Goal: Transaction & Acquisition: Purchase product/service

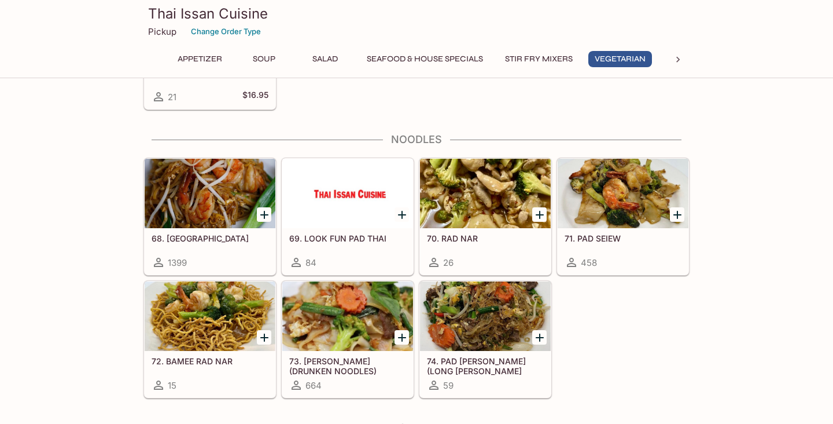
scroll to position [1939, 0]
click at [243, 223] on div at bounding box center [210, 193] width 131 height 69
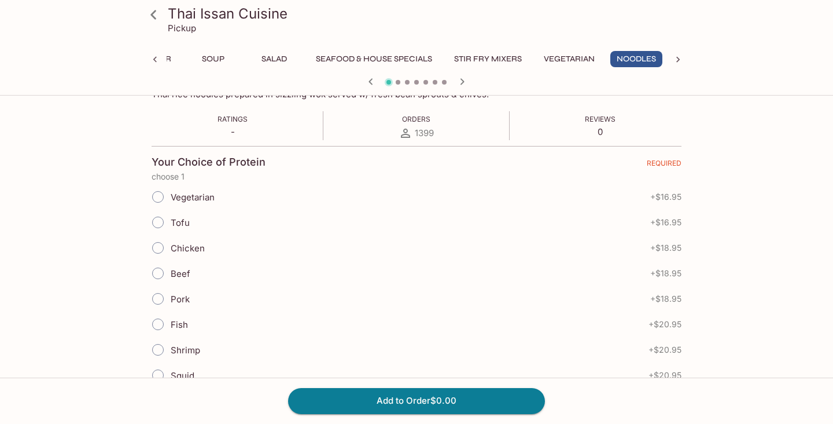
scroll to position [204, 0]
click at [159, 343] on input "Shrimp" at bounding box center [158, 347] width 24 height 24
radio input "true"
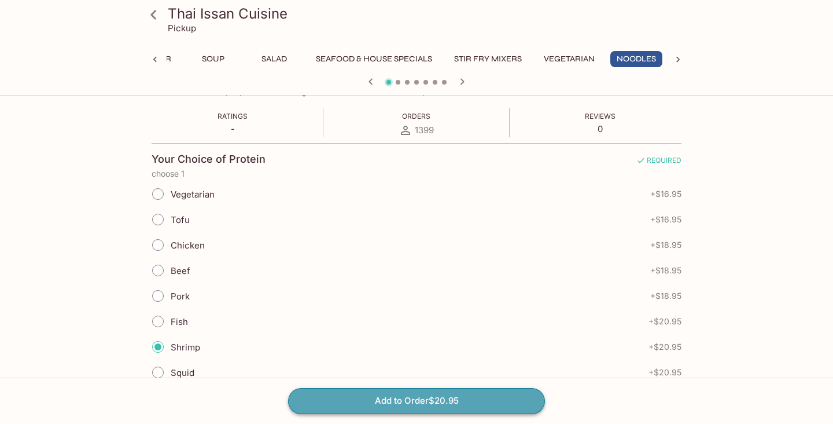
click at [348, 396] on button "Add to Order $20.95" at bounding box center [416, 400] width 257 height 25
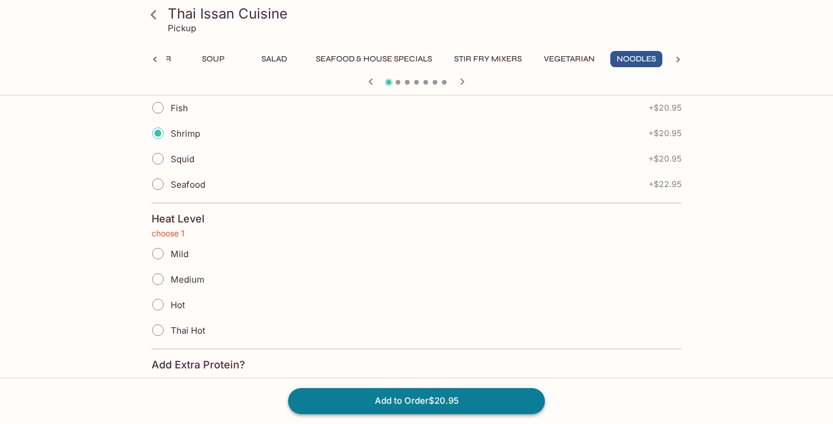
scroll to position [421, 0]
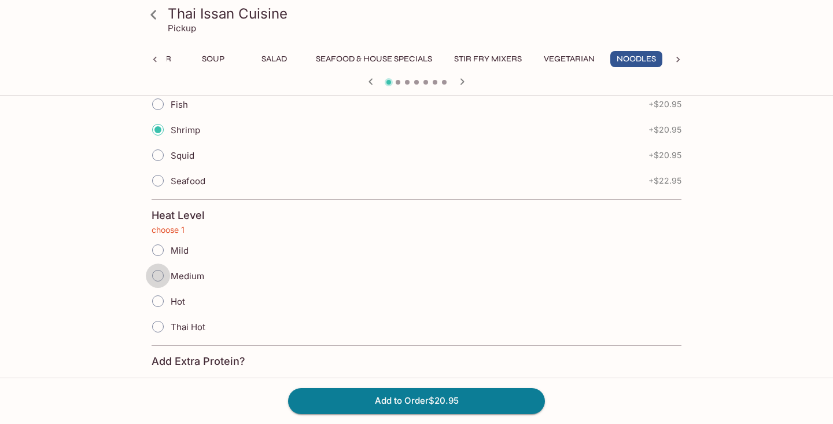
click at [159, 274] on input "Medium" at bounding box center [158, 275] width 24 height 24
radio input "true"
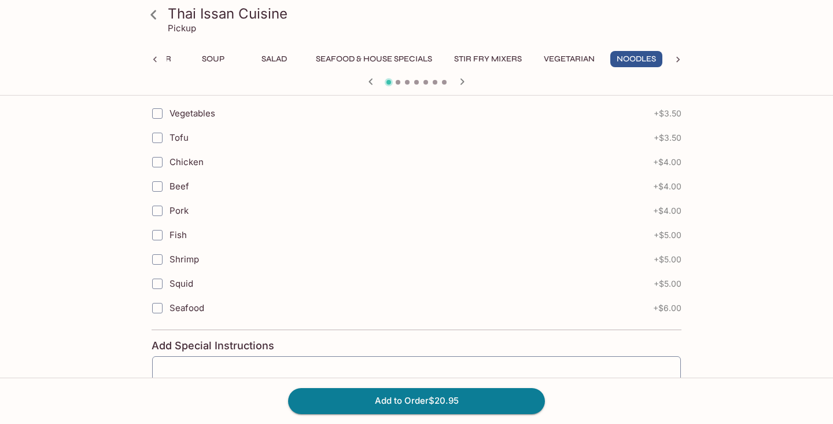
scroll to position [717, 0]
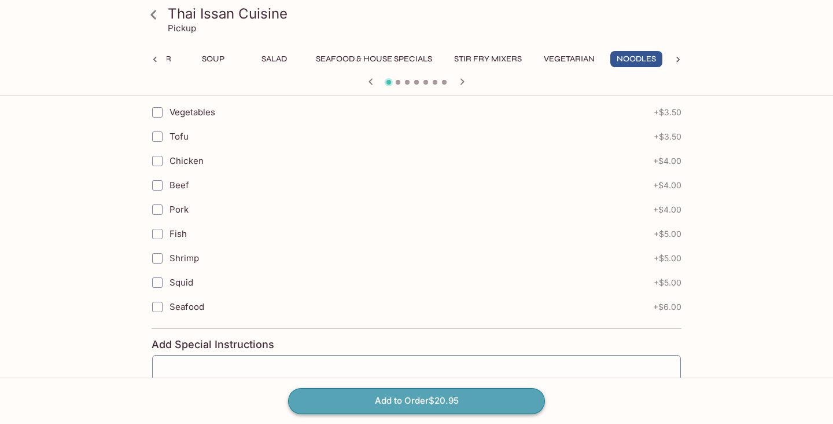
click at [401, 399] on button "Add to Order $20.95" at bounding box center [416, 400] width 257 height 25
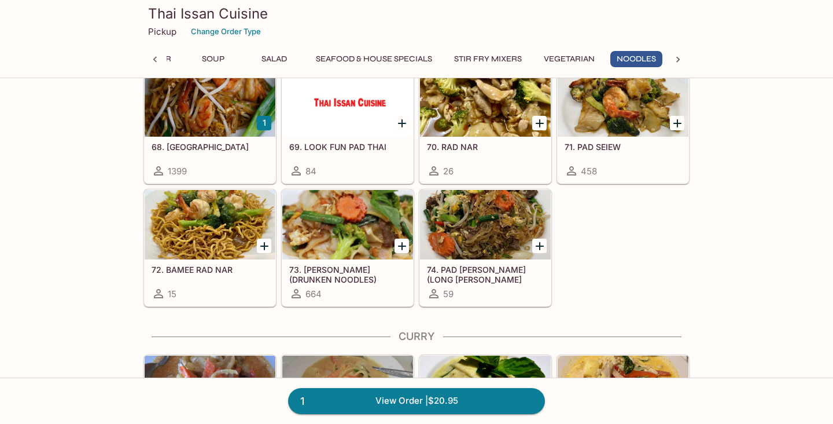
scroll to position [2031, 0]
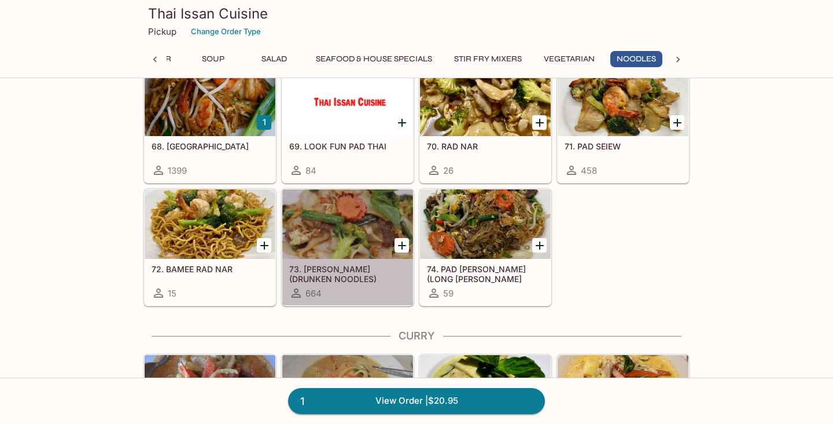
click at [373, 266] on h5 "73. [PERSON_NAME] (DRUNKEN NOODLES)" at bounding box center [347, 273] width 117 height 19
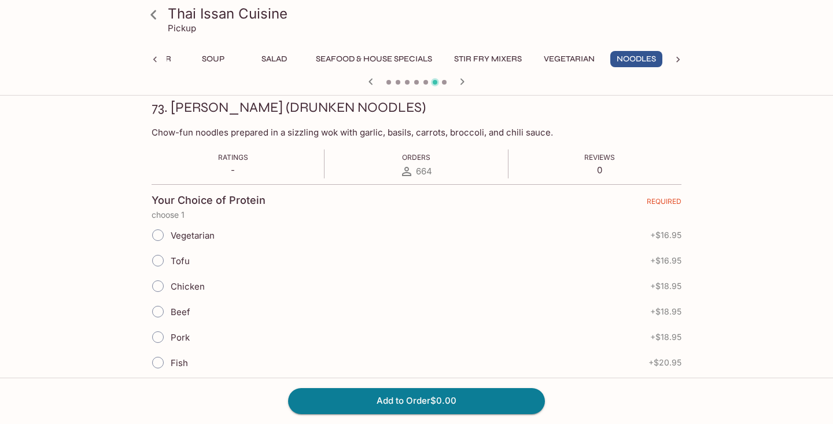
scroll to position [167, 0]
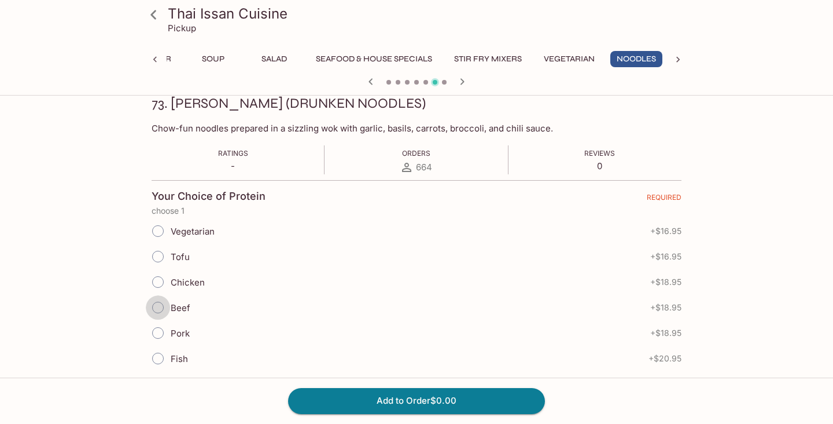
click at [156, 303] on input "Beef" at bounding box center [158, 307] width 24 height 24
radio input "true"
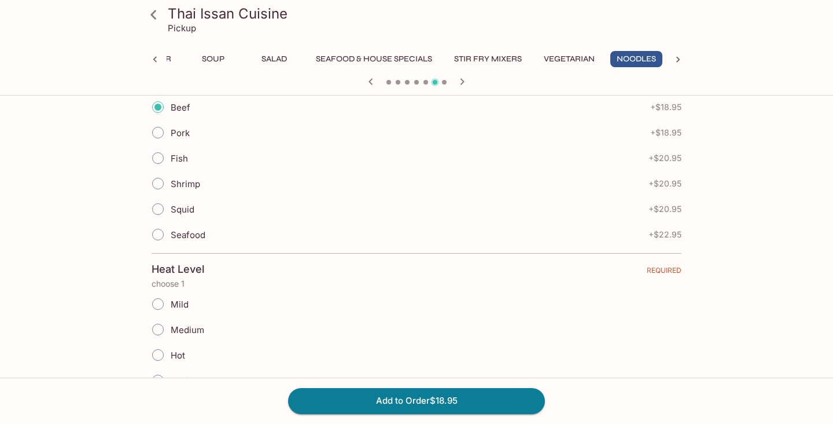
scroll to position [369, 0]
click at [160, 325] on input "Medium" at bounding box center [158, 328] width 24 height 24
radio input "true"
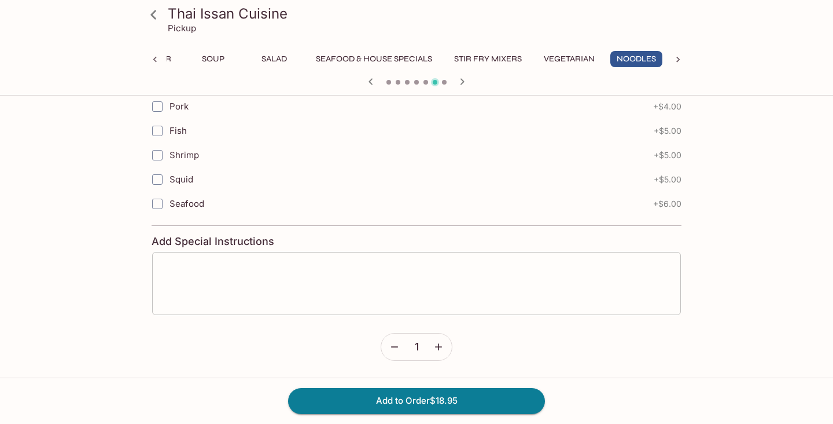
scroll to position [820, 0]
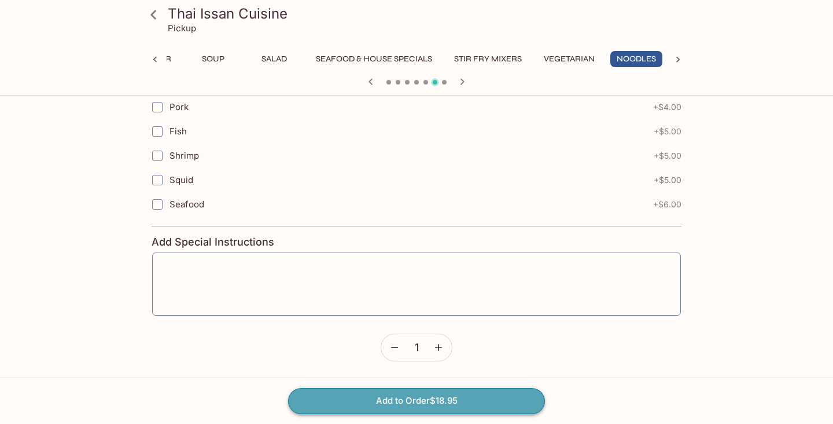
click at [392, 396] on button "Add to Order $18.95" at bounding box center [416, 400] width 257 height 25
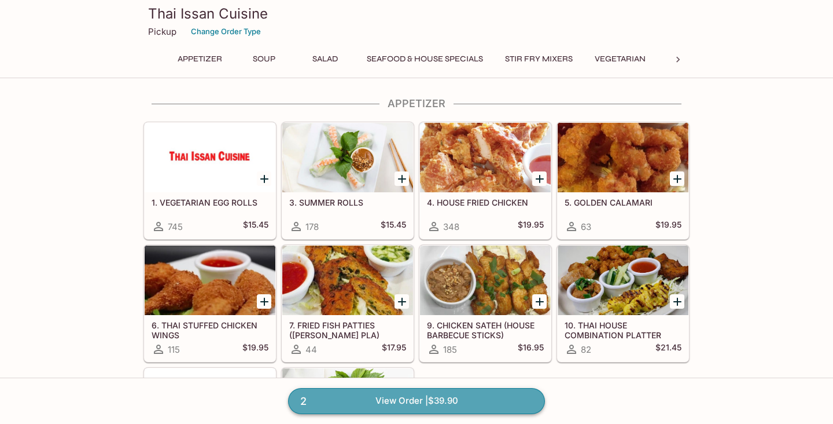
click at [401, 399] on link "2 View Order | $39.90" at bounding box center [416, 400] width 257 height 25
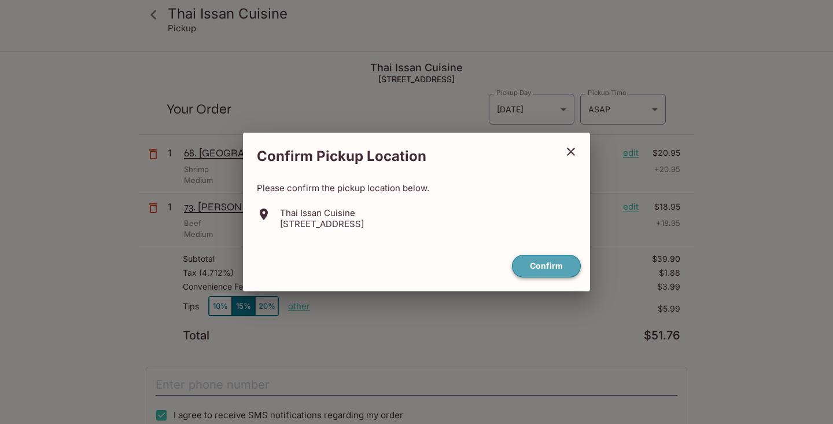
click at [524, 271] on button "Confirm" at bounding box center [546, 266] width 69 height 23
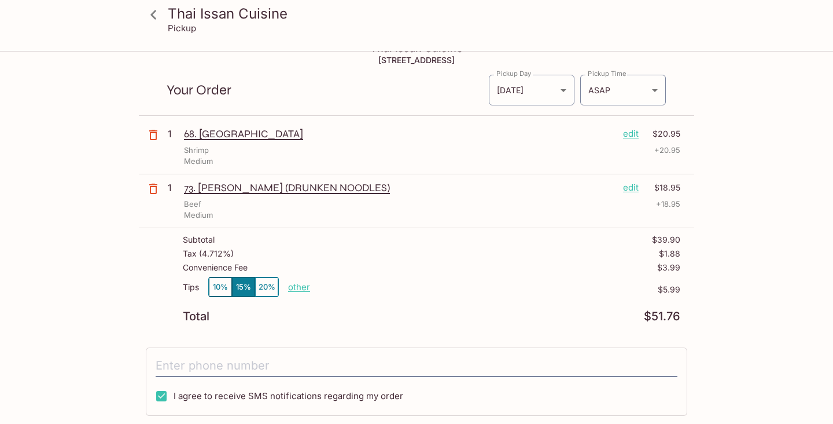
scroll to position [26, 0]
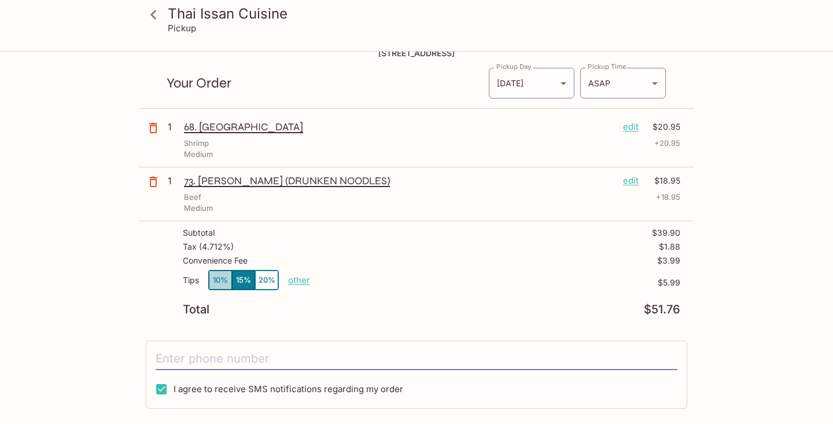
click at [223, 278] on button "10%" at bounding box center [220, 279] width 23 height 19
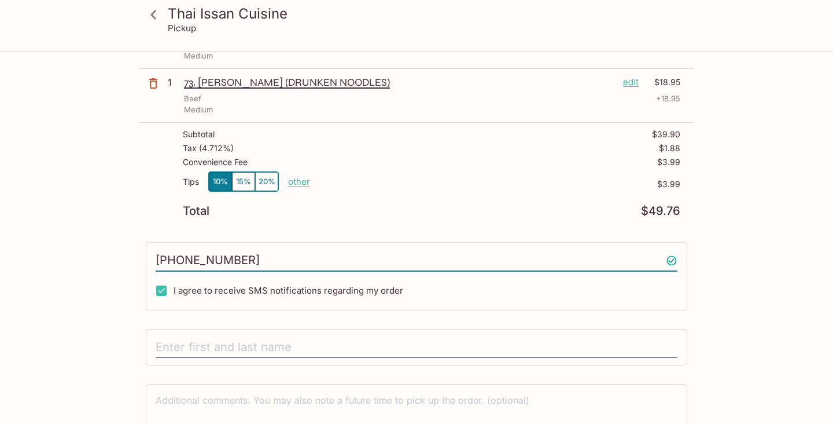
scroll to position [126, 0]
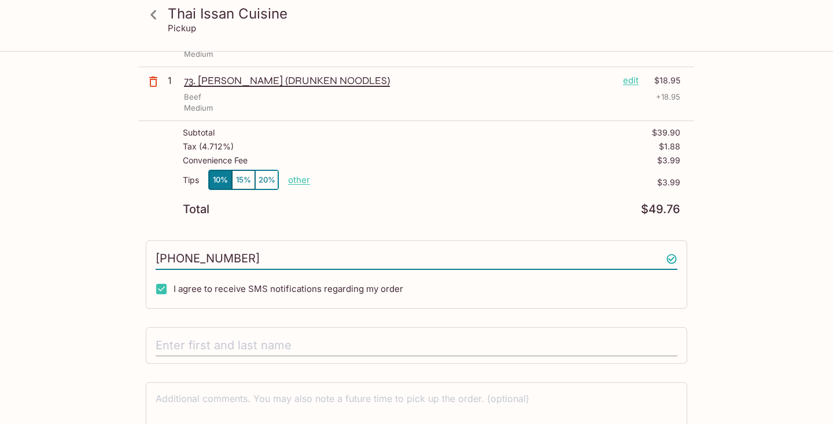
type input "[PHONE_NUMBER]"
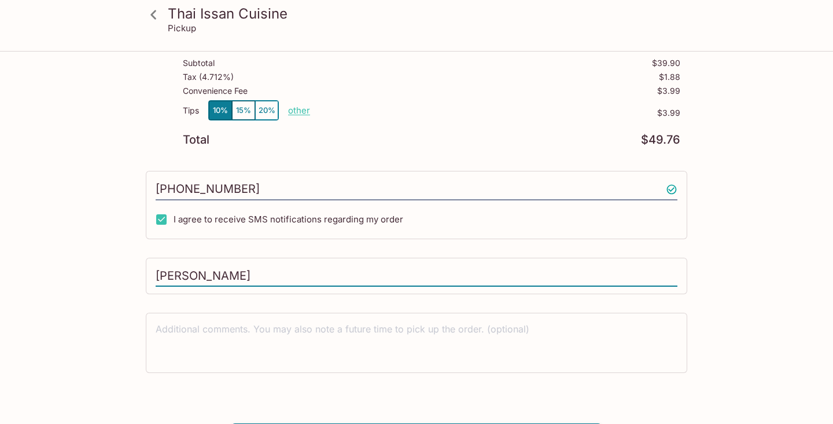
scroll to position [197, 0]
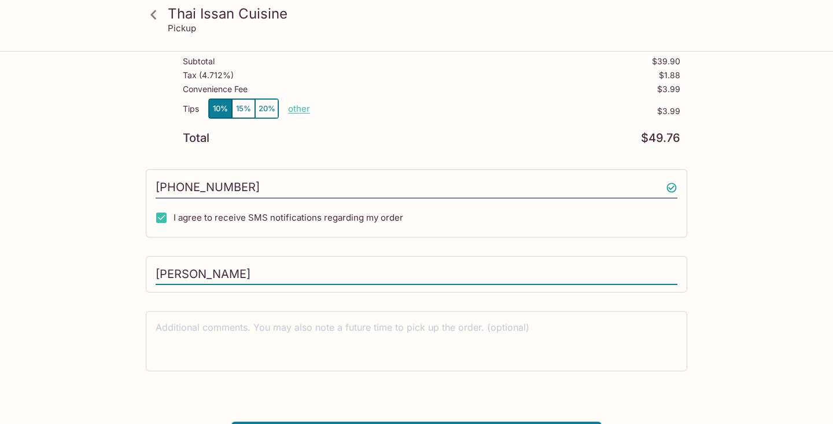
type input "[PERSON_NAME]"
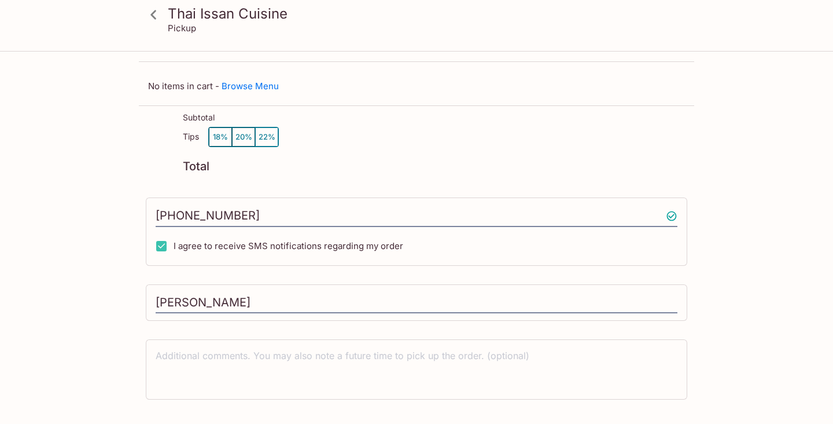
scroll to position [0, 0]
